Goal: Transaction & Acquisition: Obtain resource

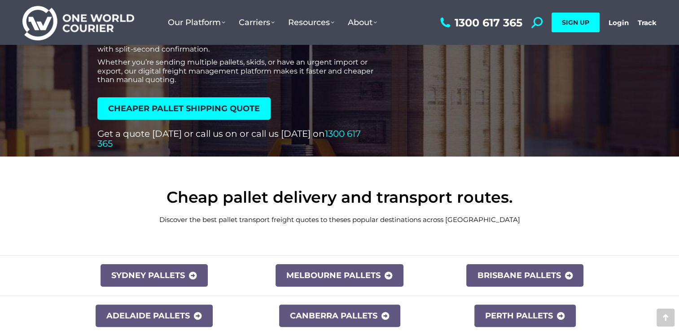
scroll to position [163, 0]
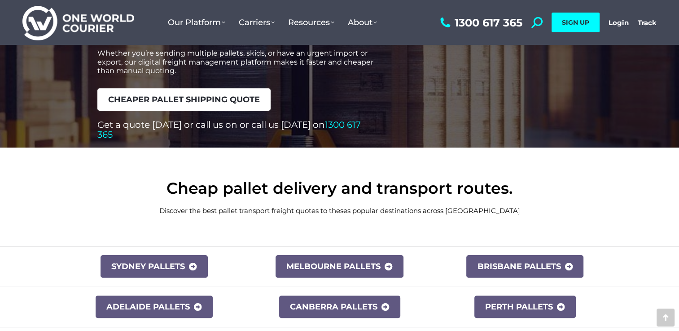
click at [162, 99] on span "cheaper pallet shipping quote" at bounding box center [184, 100] width 152 height 8
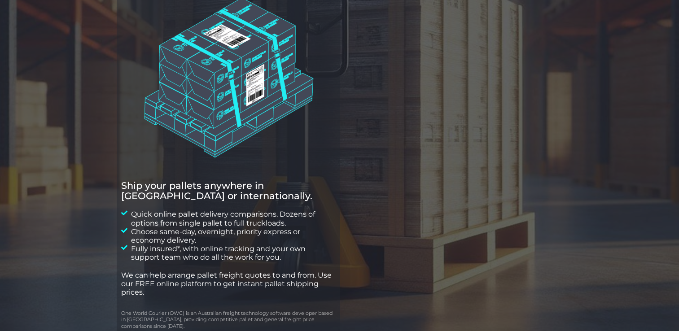
scroll to position [53, 0]
